Goal: Information Seeking & Learning: Learn about a topic

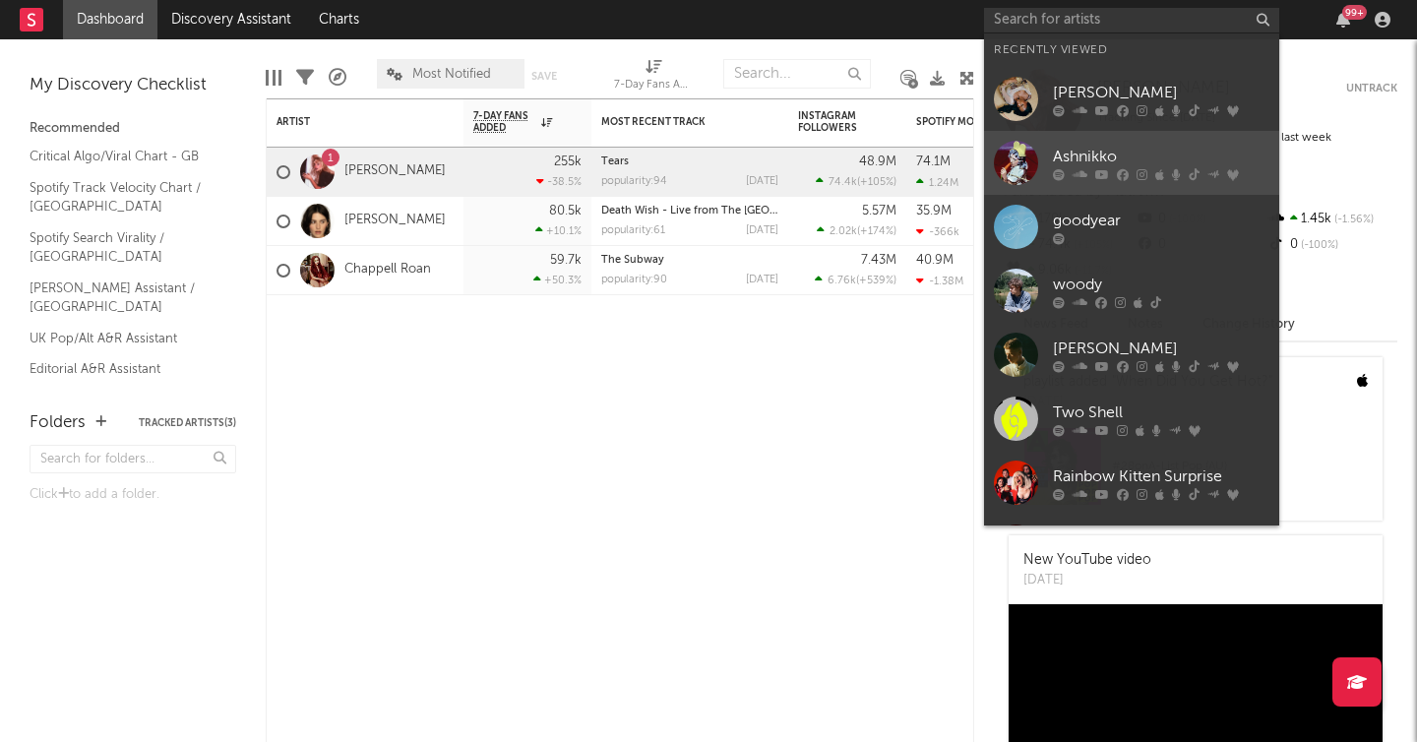
click at [1091, 159] on div "Ashnikko" at bounding box center [1161, 157] width 216 height 24
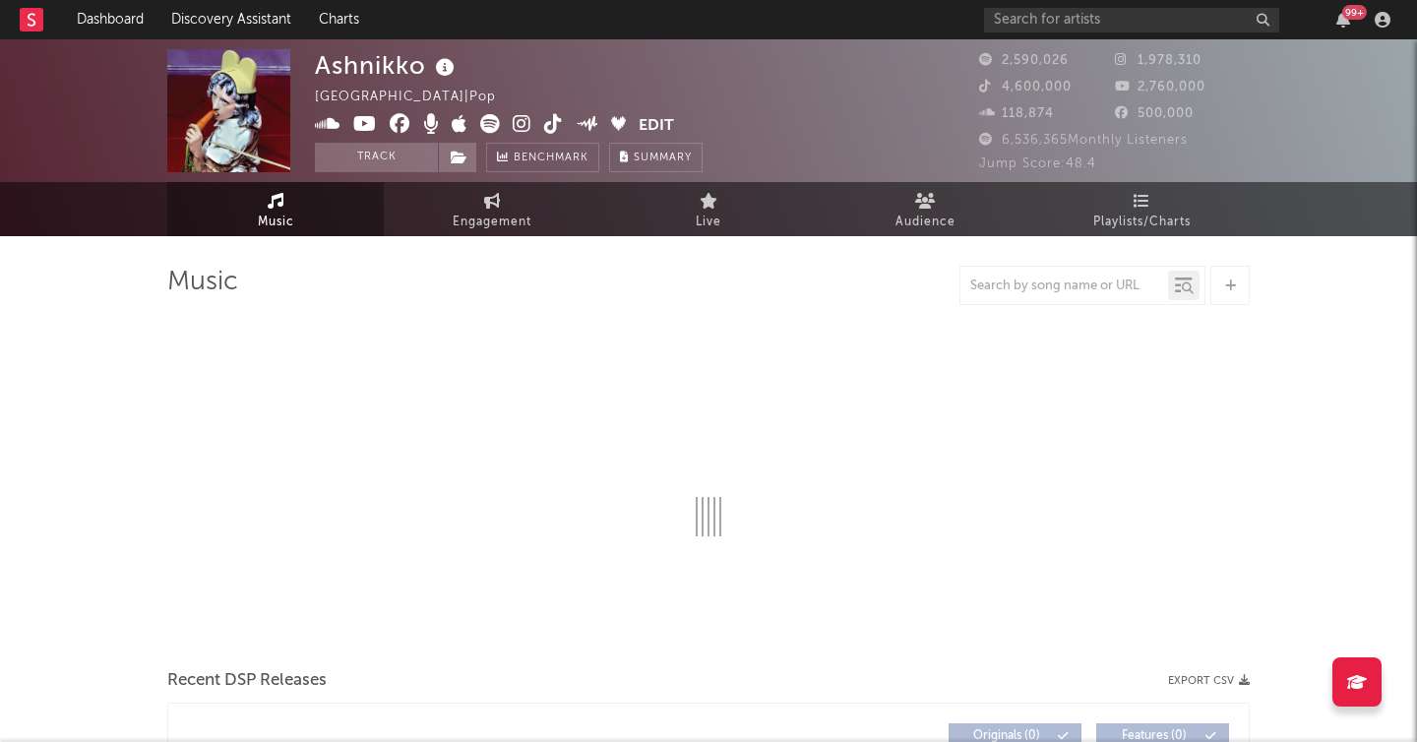
select select "6m"
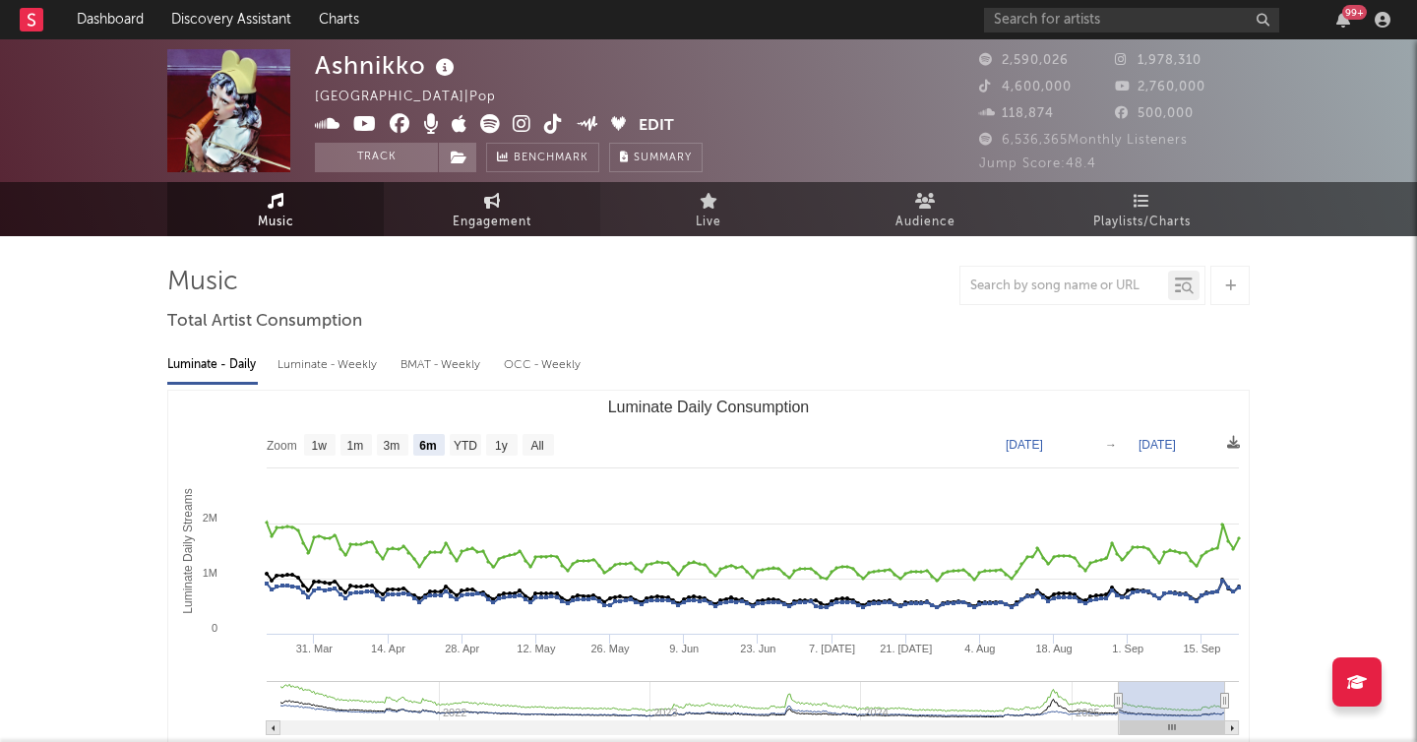
click at [481, 207] on link "Engagement" at bounding box center [492, 209] width 216 height 54
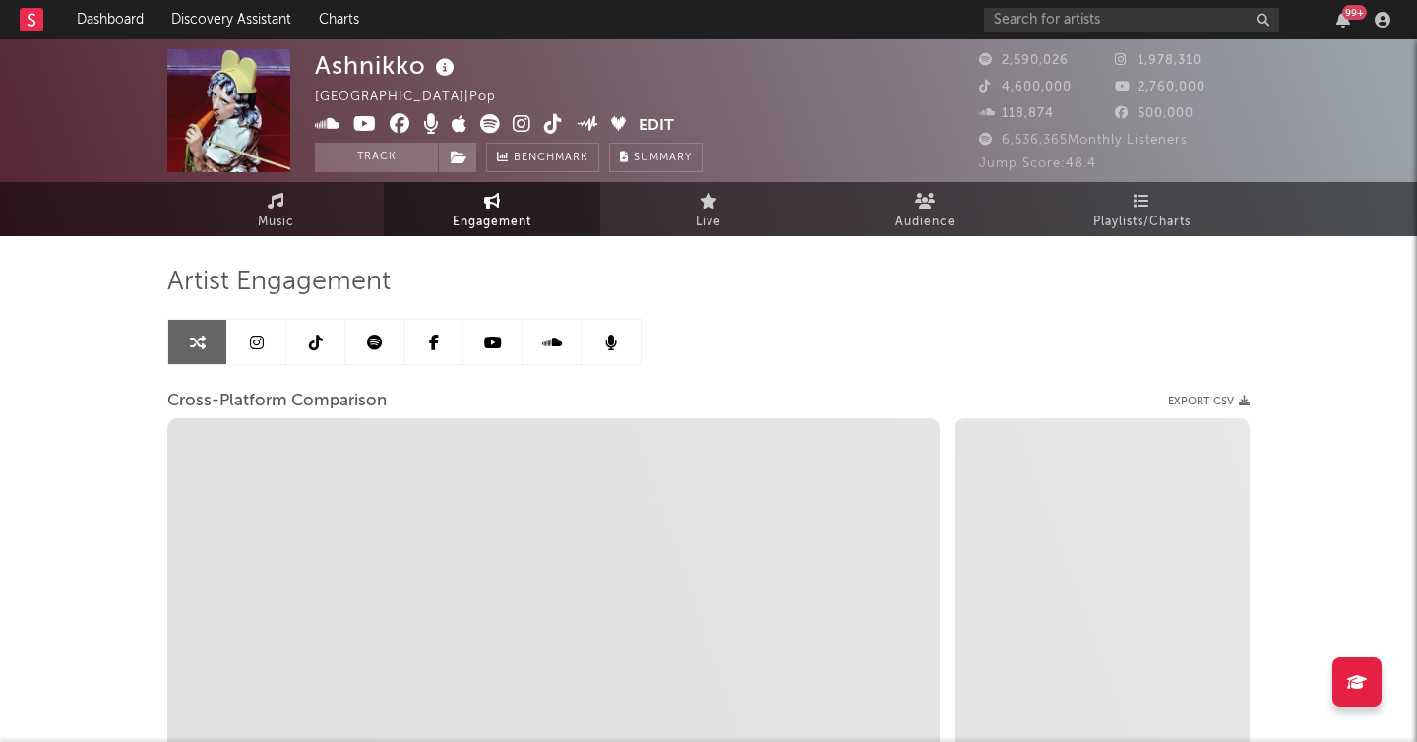
select select "1w"
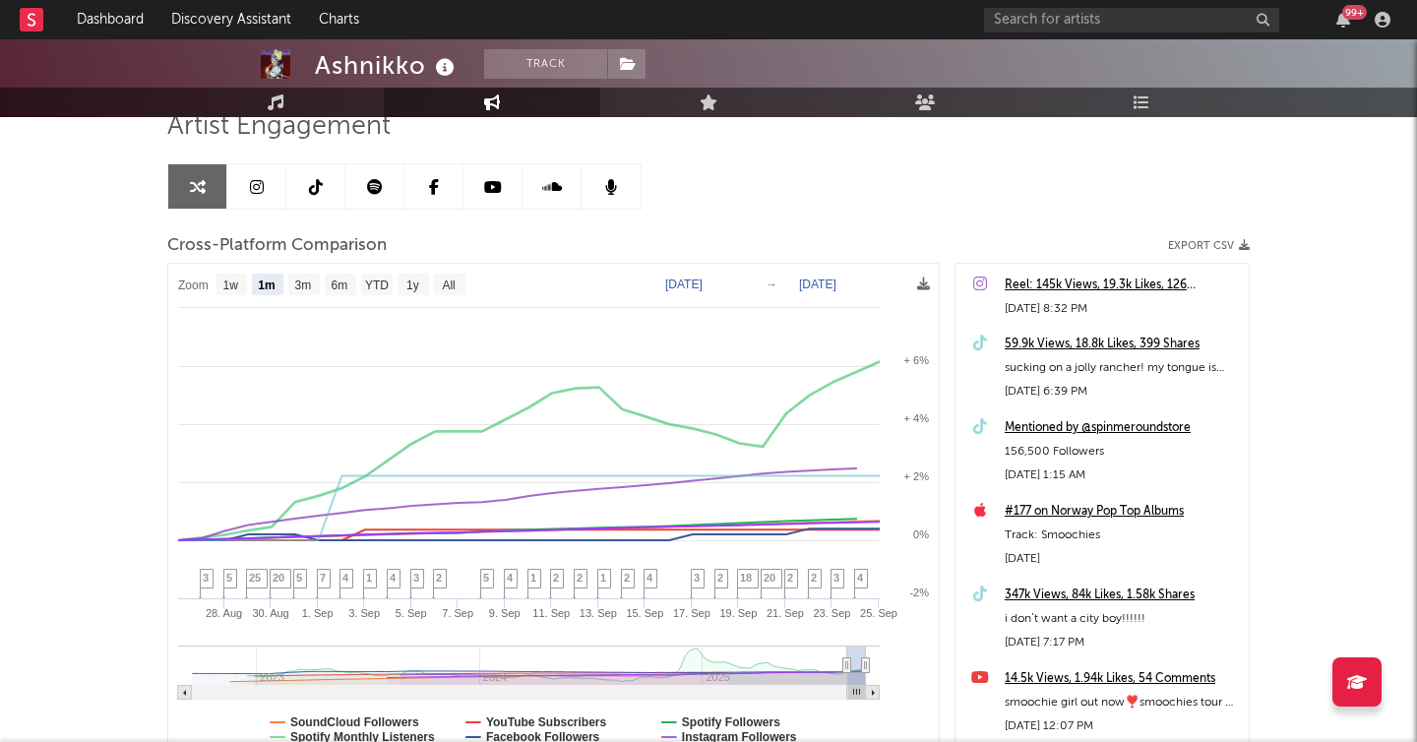
scroll to position [194, 0]
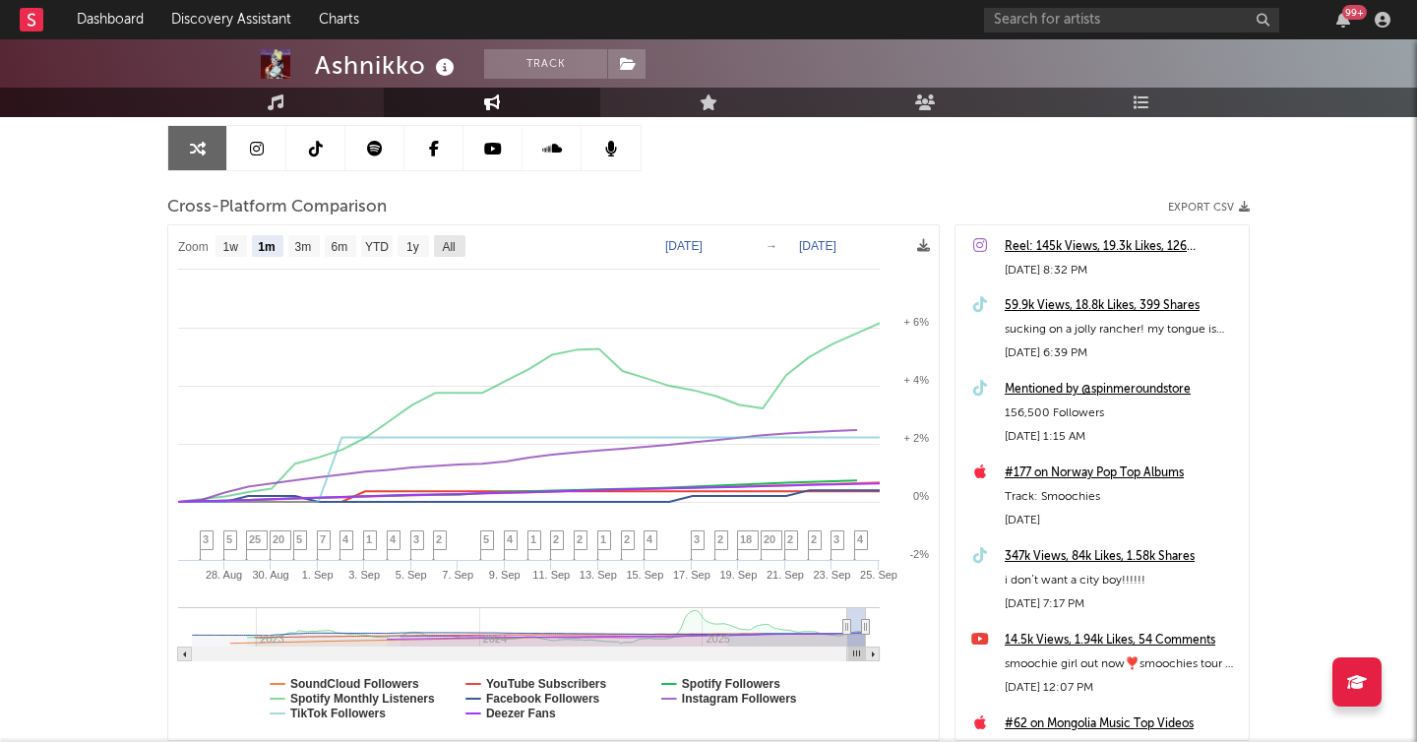
click at [454, 240] on text "All" at bounding box center [448, 247] width 13 height 14
select select "All"
type input "[DATE]"
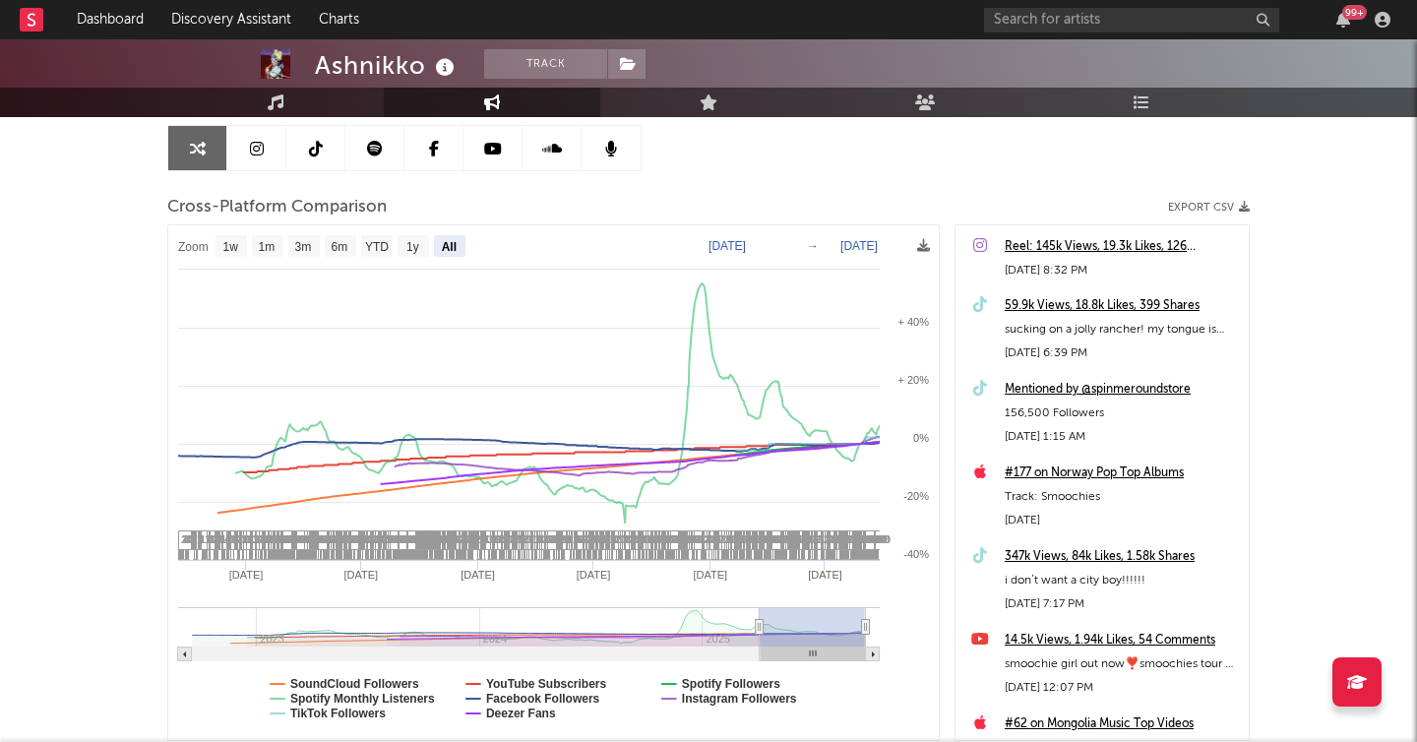
select select "All"
